Goal: Transaction & Acquisition: Purchase product/service

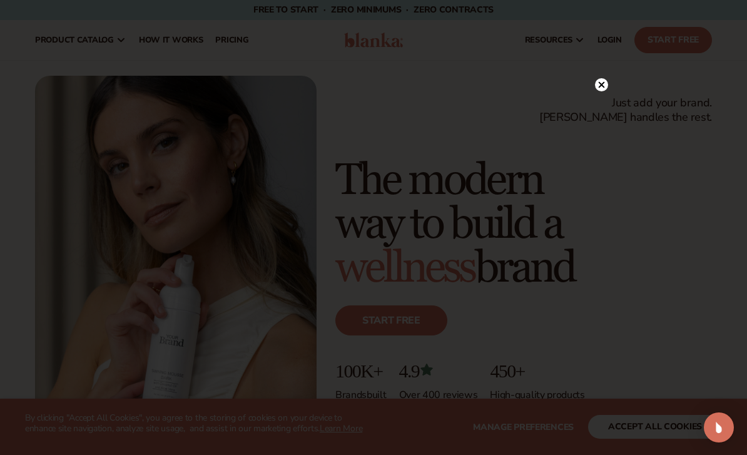
click at [521, 87] on circle at bounding box center [601, 84] width 13 height 13
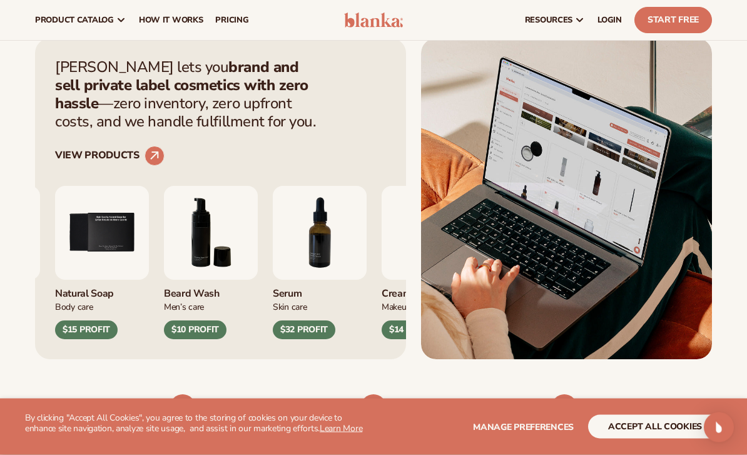
scroll to position [398, 0]
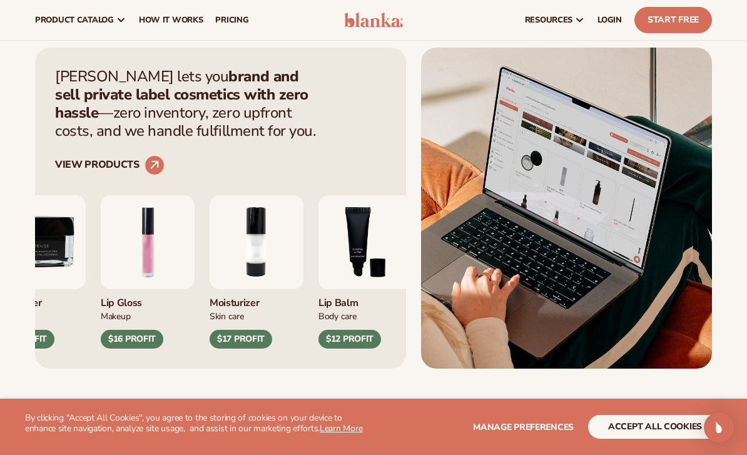
click at [258, 262] on img "2 / 9" at bounding box center [257, 242] width 94 height 94
click at [253, 297] on div "Moisturizer" at bounding box center [257, 299] width 94 height 21
click at [270, 243] on img "2 / 9" at bounding box center [257, 242] width 94 height 94
click at [249, 241] on img "2 / 9" at bounding box center [257, 242] width 94 height 94
click at [265, 237] on img "2 / 9" at bounding box center [257, 242] width 94 height 94
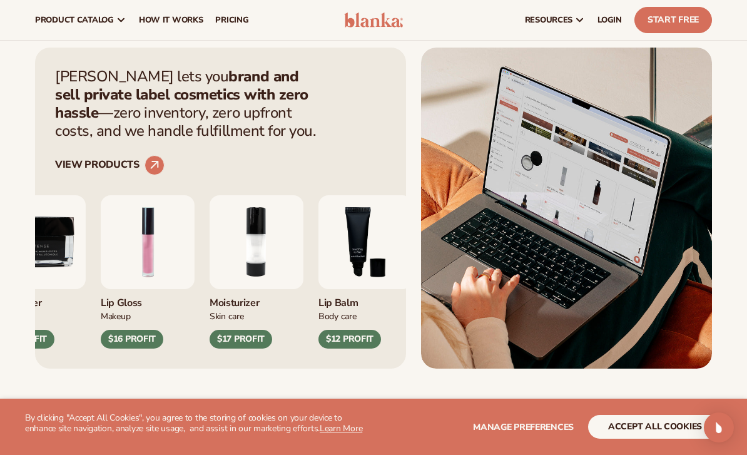
click at [268, 242] on img "2 / 9" at bounding box center [257, 242] width 94 height 94
click at [247, 300] on div "Moisturizer" at bounding box center [257, 299] width 94 height 21
click at [256, 287] on img "2 / 9" at bounding box center [257, 242] width 94 height 94
click at [262, 285] on img "2 / 9" at bounding box center [257, 242] width 94 height 94
click at [263, 285] on img "2 / 9" at bounding box center [257, 242] width 94 height 94
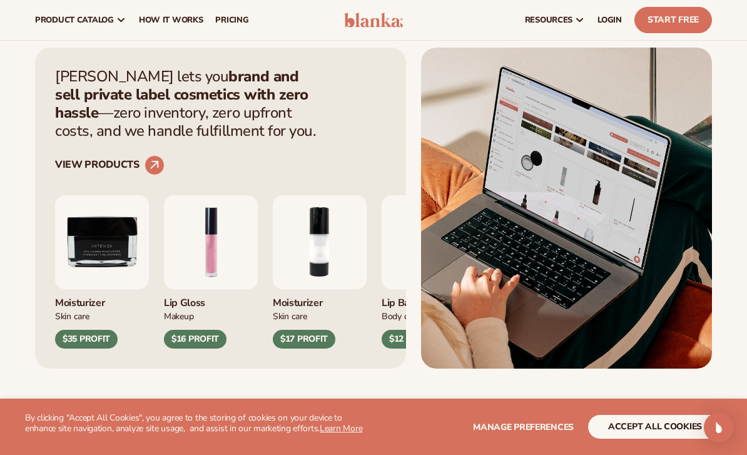
click at [325, 278] on img "2 / 9" at bounding box center [320, 242] width 94 height 94
click at [345, 248] on img "2 / 9" at bounding box center [320, 242] width 94 height 94
click at [317, 312] on div "Skin Care" at bounding box center [320, 315] width 94 height 13
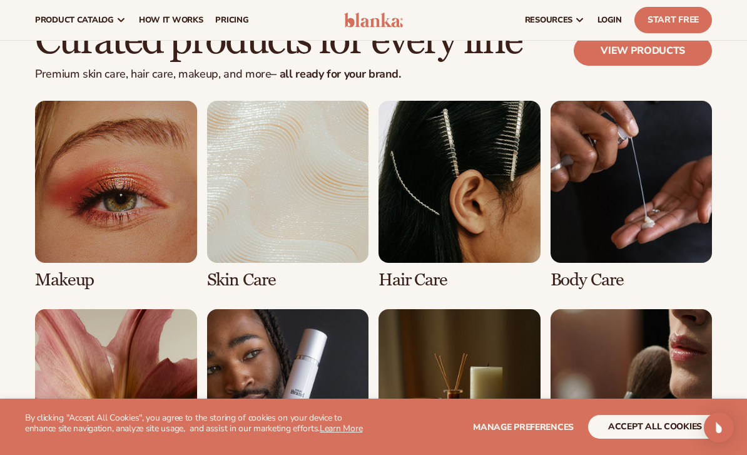
scroll to position [2130, 0]
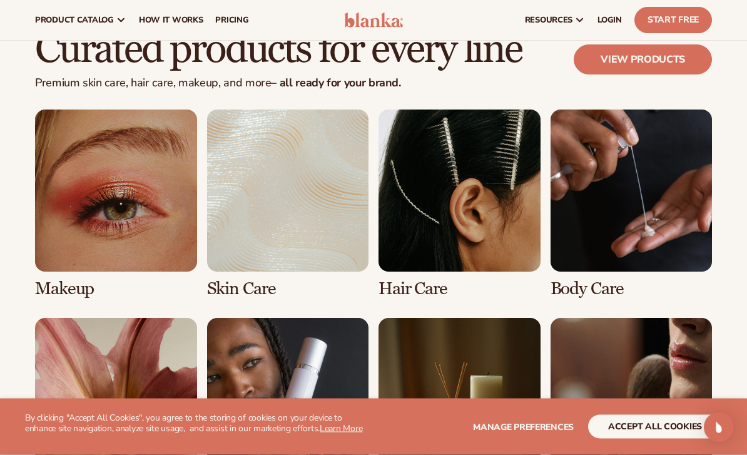
click at [317, 241] on link "2 / 8" at bounding box center [288, 204] width 162 height 188
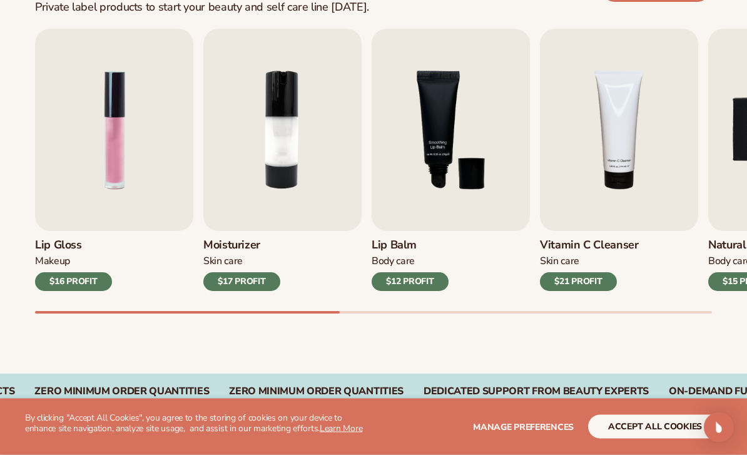
scroll to position [412, 0]
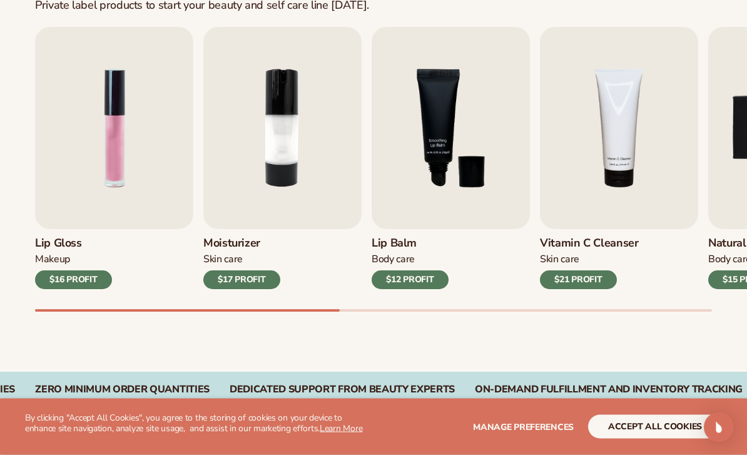
click at [243, 244] on h3 "Moisturizer" at bounding box center [241, 244] width 77 height 14
click at [290, 216] on img "2 / 9" at bounding box center [282, 128] width 158 height 202
click at [281, 202] on img "2 / 9" at bounding box center [282, 128] width 158 height 202
click at [243, 243] on h3 "Moisturizer" at bounding box center [241, 243] width 77 height 14
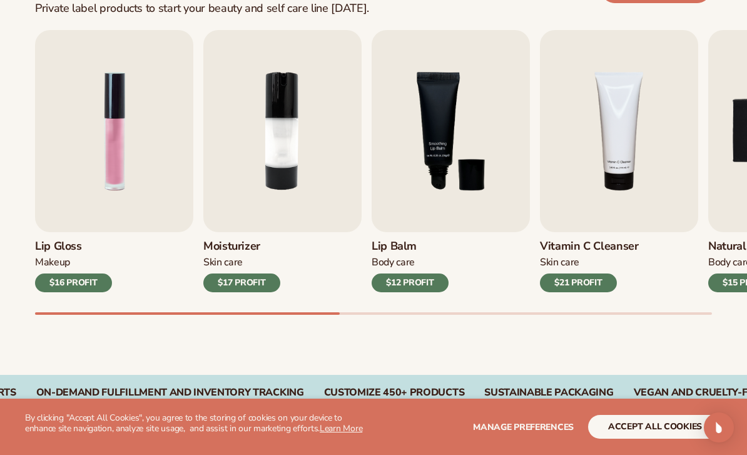
scroll to position [406, 0]
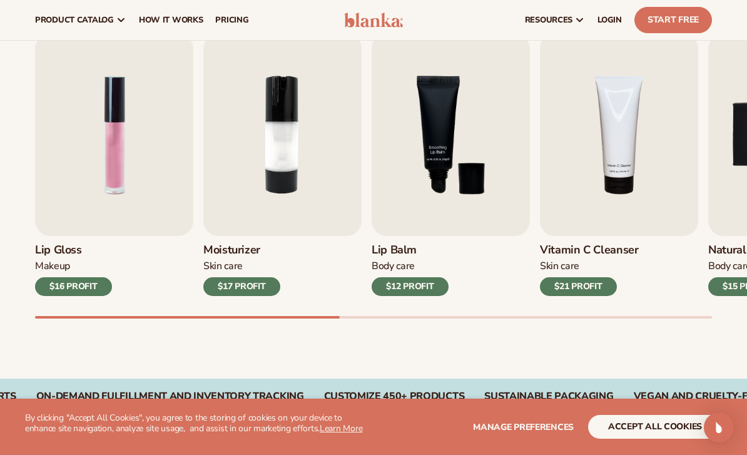
click at [432, 184] on img "3 / 9" at bounding box center [451, 135] width 158 height 202
click at [435, 177] on img "3 / 9" at bounding box center [451, 135] width 158 height 202
click at [447, 168] on img "3 / 9" at bounding box center [451, 135] width 158 height 202
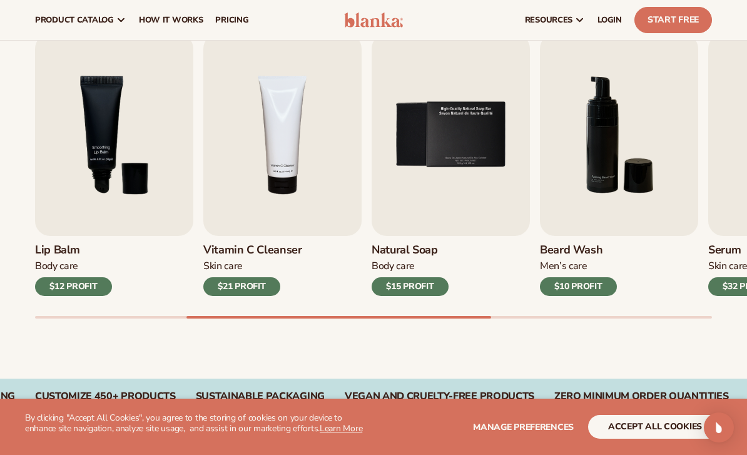
click at [293, 178] on img "4 / 9" at bounding box center [282, 135] width 158 height 202
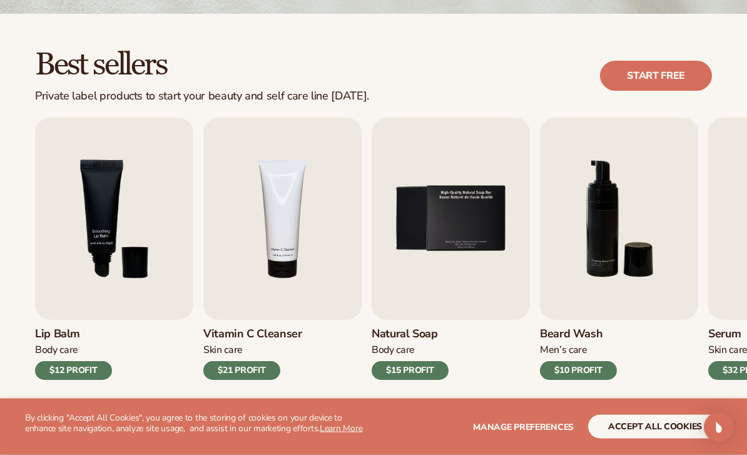
scroll to position [342, 0]
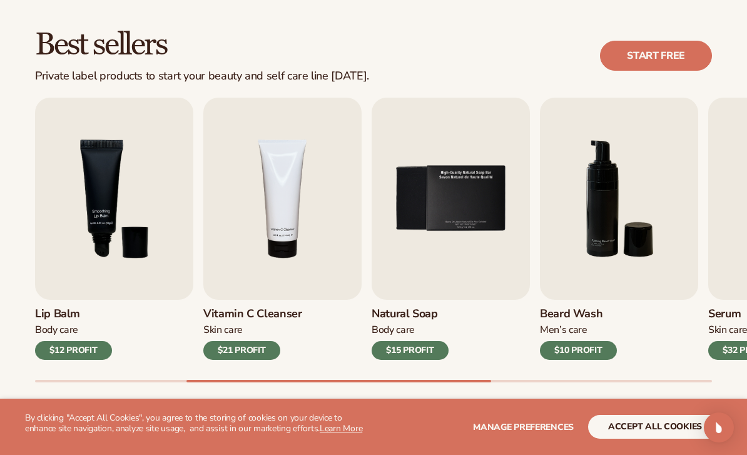
click at [472, 234] on img "5 / 9" at bounding box center [451, 199] width 158 height 202
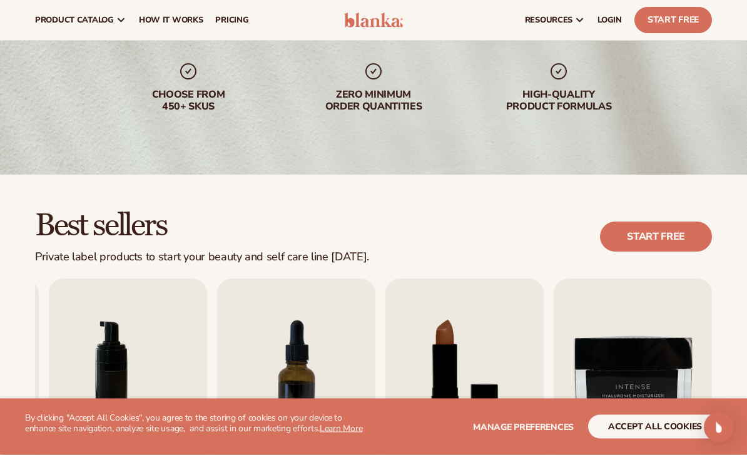
scroll to position [0, 0]
